Goal: Book appointment/travel/reservation

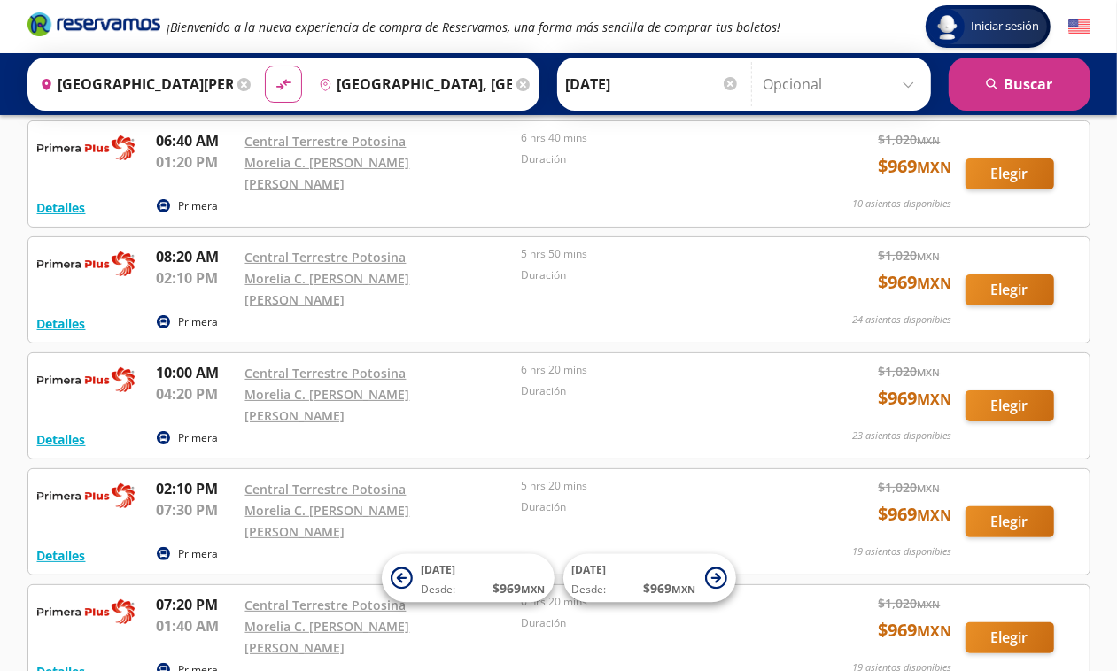
scroll to position [87, 0]
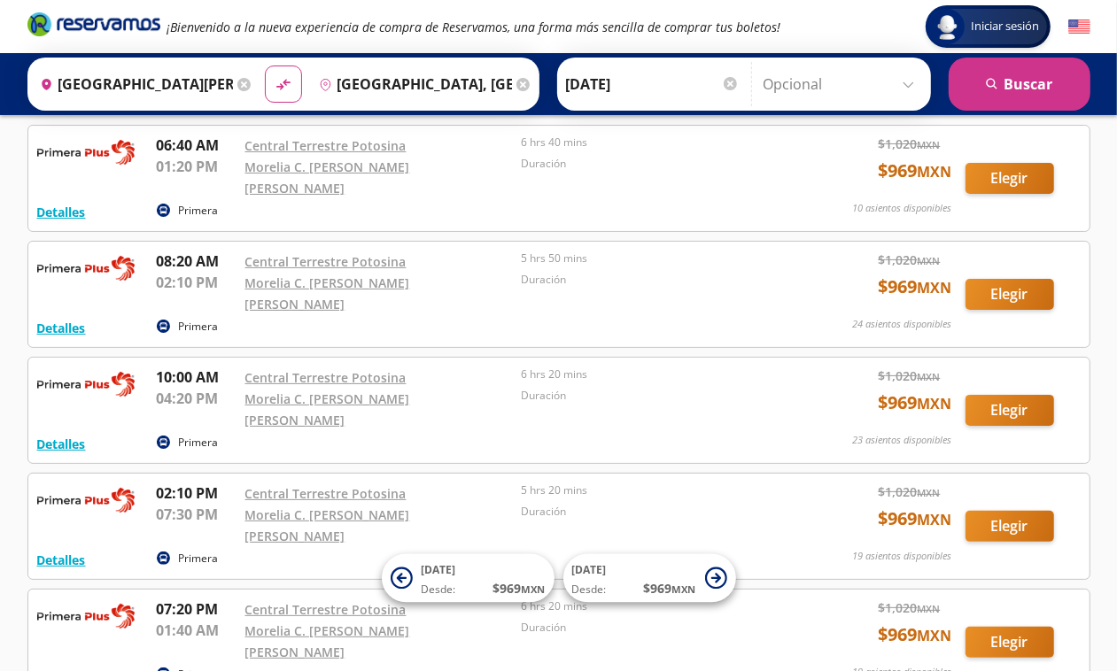
click at [724, 81] on div at bounding box center [730, 83] width 13 height 13
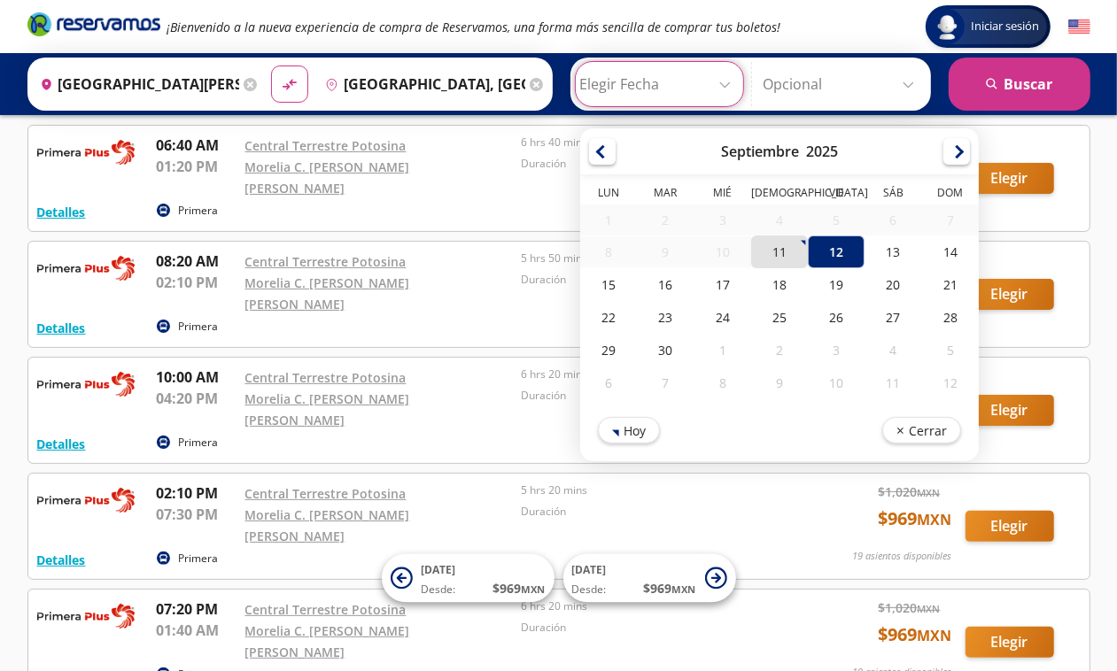
click at [759, 260] on div "11" at bounding box center [778, 252] width 57 height 33
type input "[DATE]"
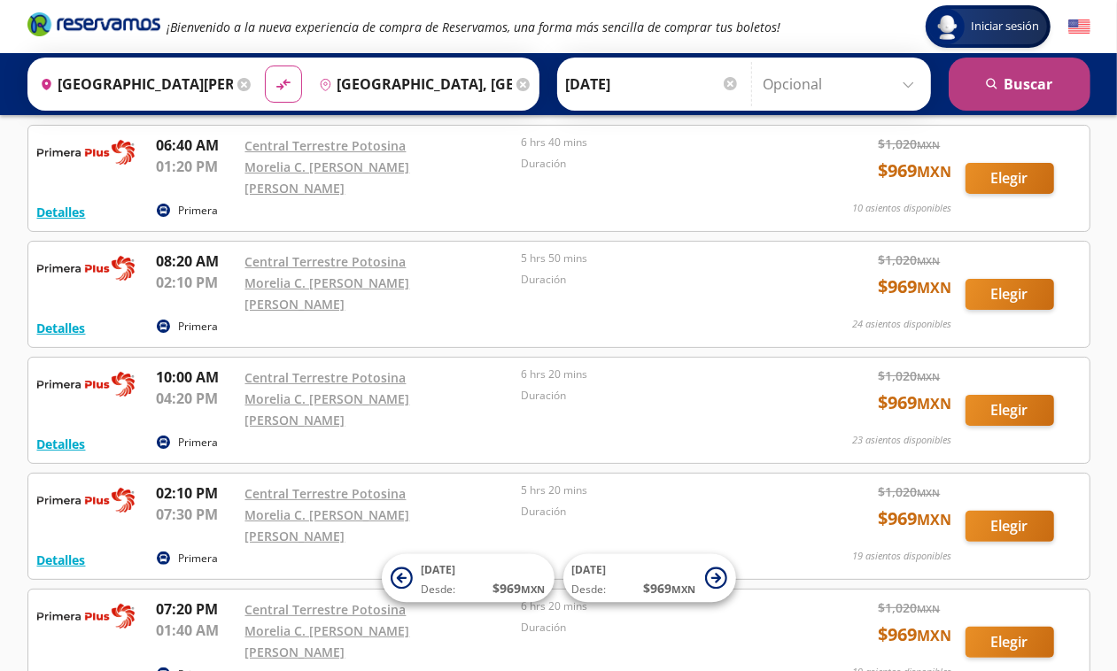
click at [999, 82] on button "search [GEOGRAPHIC_DATA]" at bounding box center [1020, 84] width 142 height 53
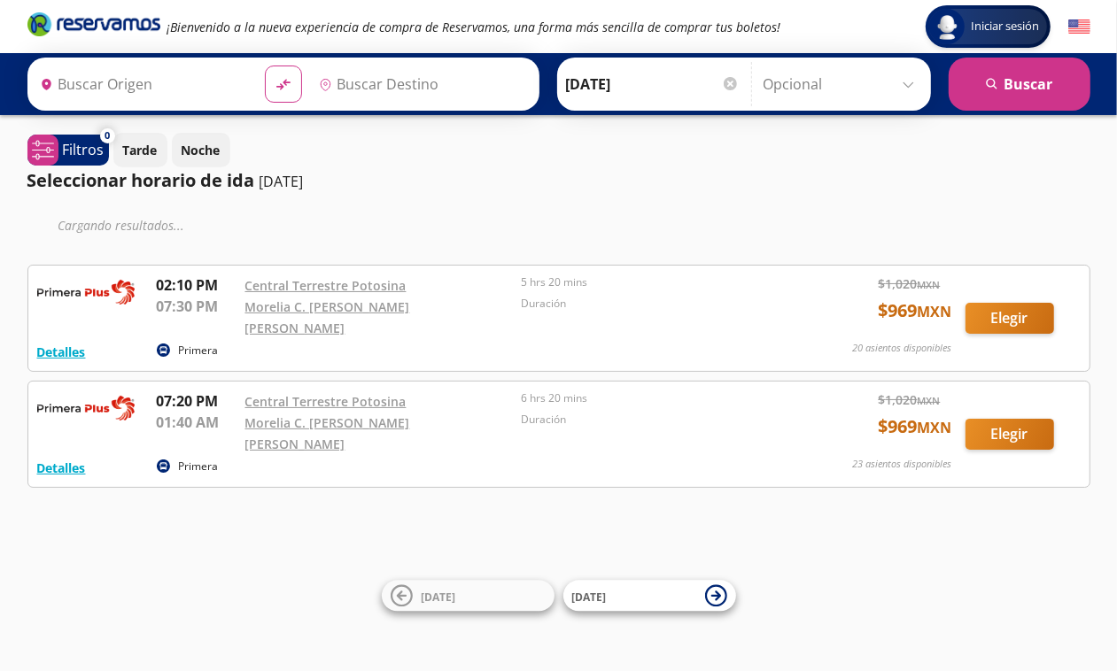
type input "[GEOGRAPHIC_DATA][PERSON_NAME], [GEOGRAPHIC_DATA][PERSON_NAME]"
type input "[GEOGRAPHIC_DATA], [GEOGRAPHIC_DATA]"
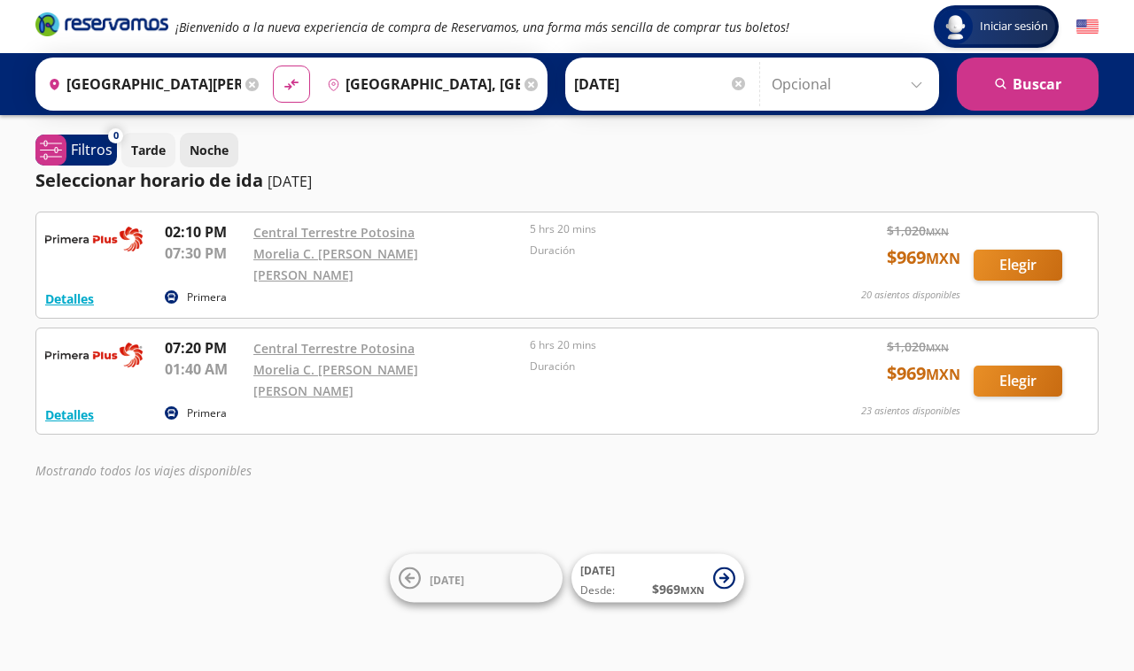
click at [204, 144] on p "Noche" at bounding box center [209, 150] width 39 height 19
